Goal: Information Seeking & Learning: Check status

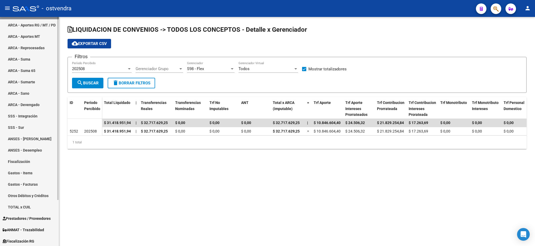
scroll to position [57, 0]
click at [32, 238] on span "Fiscalización RG" at bounding box center [19, 240] width 32 height 6
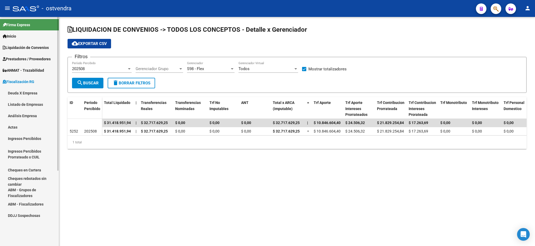
scroll to position [0, 0]
click at [101, 66] on div "202508 Período Percibido" at bounding box center [102, 66] width 60 height 11
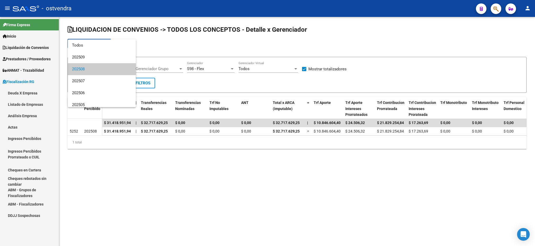
click at [101, 66] on span "202508" at bounding box center [102, 69] width 60 height 12
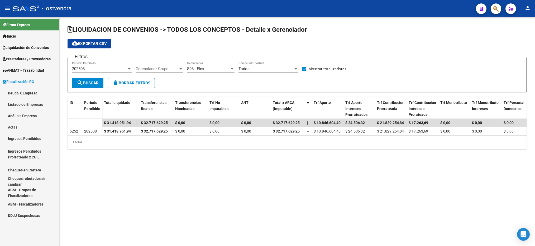
click at [101, 65] on div "202508 Período Percibido" at bounding box center [102, 66] width 60 height 11
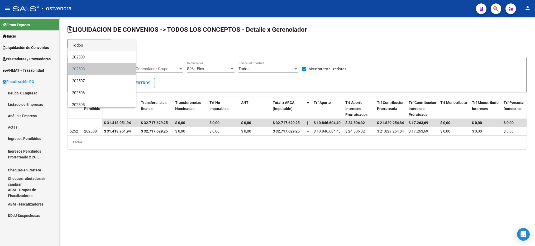
click at [101, 50] on span "Todos" at bounding box center [102, 45] width 60 height 12
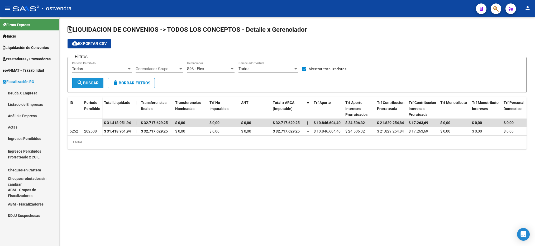
click at [77, 84] on mat-icon "search" at bounding box center [80, 82] width 6 height 6
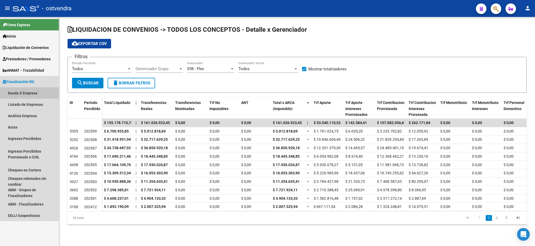
click at [24, 90] on link "Deuda X Empresa" at bounding box center [29, 92] width 59 height 11
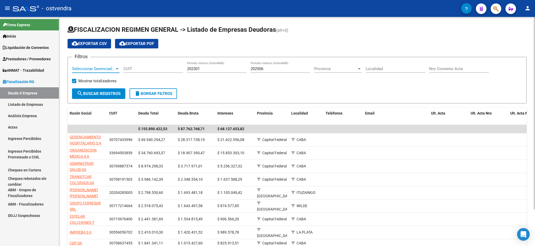
click at [93, 67] on span "Seleccionar Gerenciador" at bounding box center [93, 68] width 43 height 5
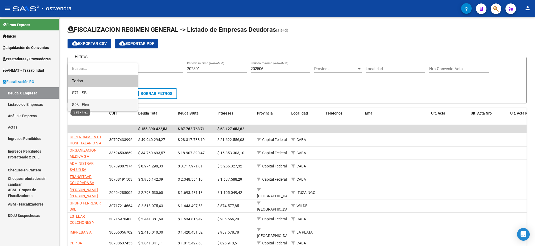
click at [83, 104] on span "S98 - Flex" at bounding box center [80, 104] width 17 height 5
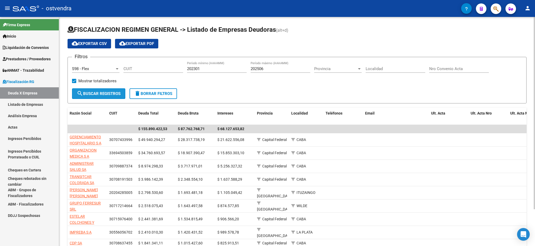
click at [101, 95] on span "search Buscar Registros" at bounding box center [99, 93] width 44 height 5
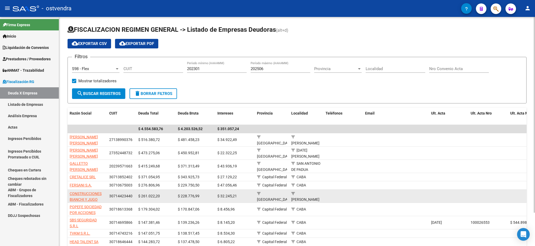
scroll to position [39, 0]
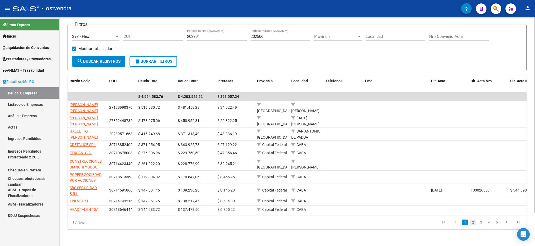
click at [473, 221] on link "2" at bounding box center [473, 222] width 6 height 6
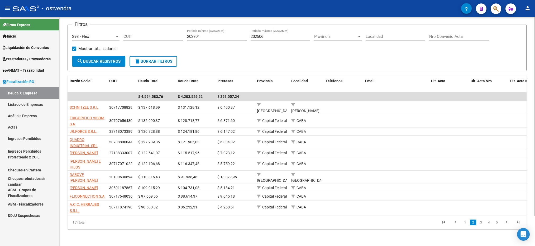
scroll to position [34, 0]
click at [479, 223] on link "3" at bounding box center [481, 222] width 6 height 6
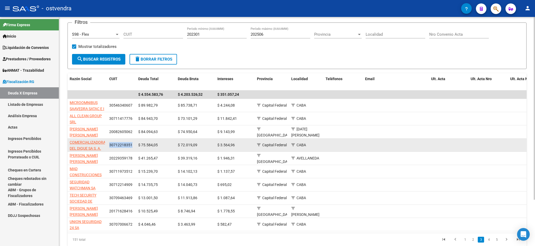
drag, startPoint x: 132, startPoint y: 144, endPoint x: 109, endPoint y: 143, distance: 23.3
click at [109, 143] on datatable-body-cell "30712218351" at bounding box center [121, 144] width 29 height 13
drag, startPoint x: 109, startPoint y: 143, endPoint x: 120, endPoint y: 143, distance: 11.9
copy span "30712218351"
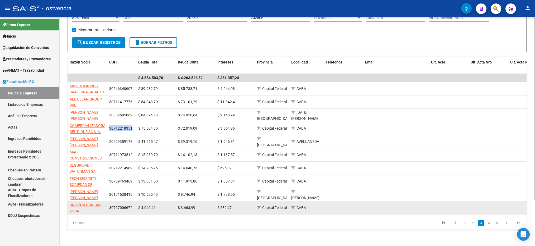
scroll to position [58, 0]
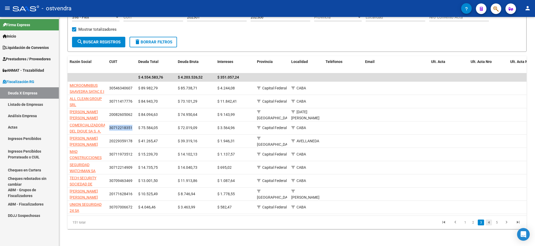
click at [490, 222] on link "4" at bounding box center [489, 222] width 6 height 6
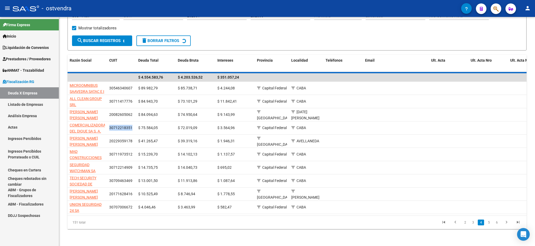
scroll to position [30, 0]
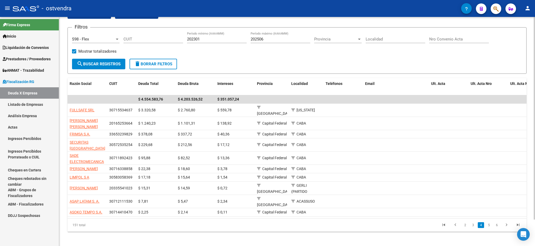
click at [140, 38] on input "CUIT" at bounding box center [154, 39] width 60 height 5
type input "27-18833300-7"
click at [108, 65] on span "search Buscar Registros" at bounding box center [99, 64] width 44 height 5
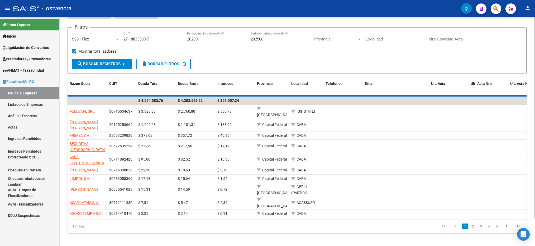
scroll to position [0, 0]
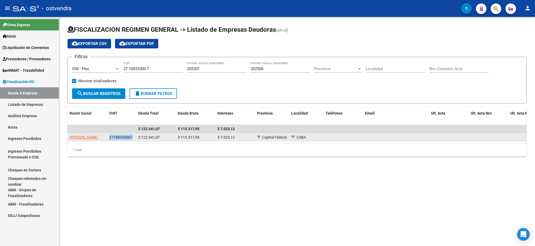
drag, startPoint x: 133, startPoint y: 136, endPoint x: 109, endPoint y: 138, distance: 23.8
click at [109, 138] on div "27188333007" at bounding box center [121, 137] width 25 height 6
copy span "27188333007"
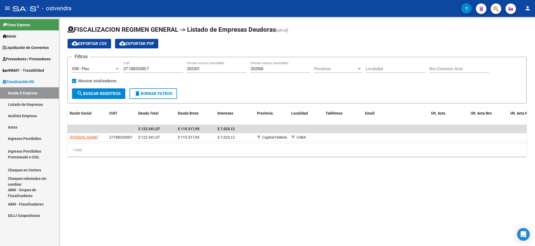
drag, startPoint x: 154, startPoint y: 65, endPoint x: 132, endPoint y: 67, distance: 22.3
click at [132, 67] on div "27-18833300-7 CUIT" at bounding box center [154, 66] width 60 height 11
drag, startPoint x: 159, startPoint y: 66, endPoint x: 116, endPoint y: 67, distance: 43.0
click at [112, 67] on div "Filtros S98 - Flex Seleccionar Gerenciador 27-18833300-7 CUIT 202301 Período mí…" at bounding box center [297, 74] width 450 height 27
drag, startPoint x: 167, startPoint y: 70, endPoint x: 105, endPoint y: 70, distance: 62.6
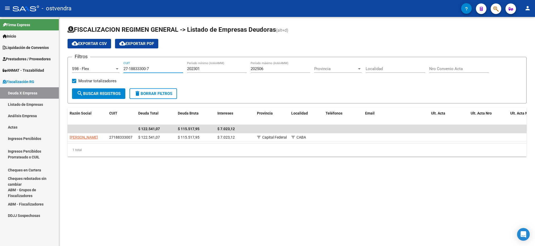
click at [105, 70] on div "Filtros S98 - Flex Seleccionar Gerenciador 27-18833300-7 CUIT 202301 Período mí…" at bounding box center [297, 74] width 450 height 27
type input "27-10603549-6"
click at [100, 91] on span "search Buscar Registros" at bounding box center [99, 93] width 44 height 5
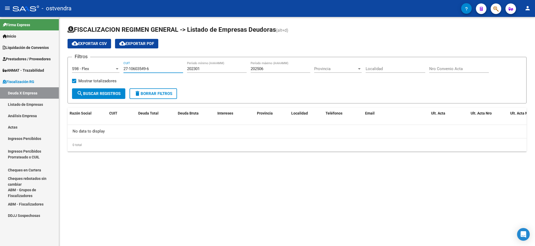
click at [152, 71] on input "27-10603549-6" at bounding box center [154, 68] width 60 height 5
click at [114, 90] on button "search Buscar Registros" at bounding box center [98, 93] width 53 height 11
click at [271, 68] on input "202506" at bounding box center [281, 68] width 60 height 5
type input "202508"
click at [89, 93] on span "search Buscar Registros" at bounding box center [99, 93] width 44 height 5
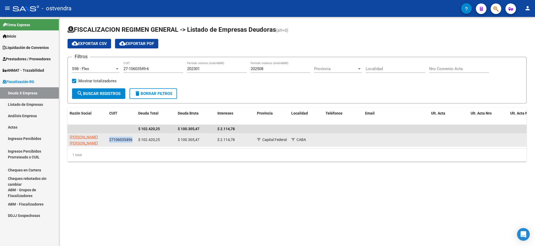
drag, startPoint x: 133, startPoint y: 140, endPoint x: 109, endPoint y: 139, distance: 23.8
click at [109, 139] on div "27106035496" at bounding box center [121, 139] width 25 height 6
copy span "27106035496"
